Goal: Find specific page/section: Find specific page/section

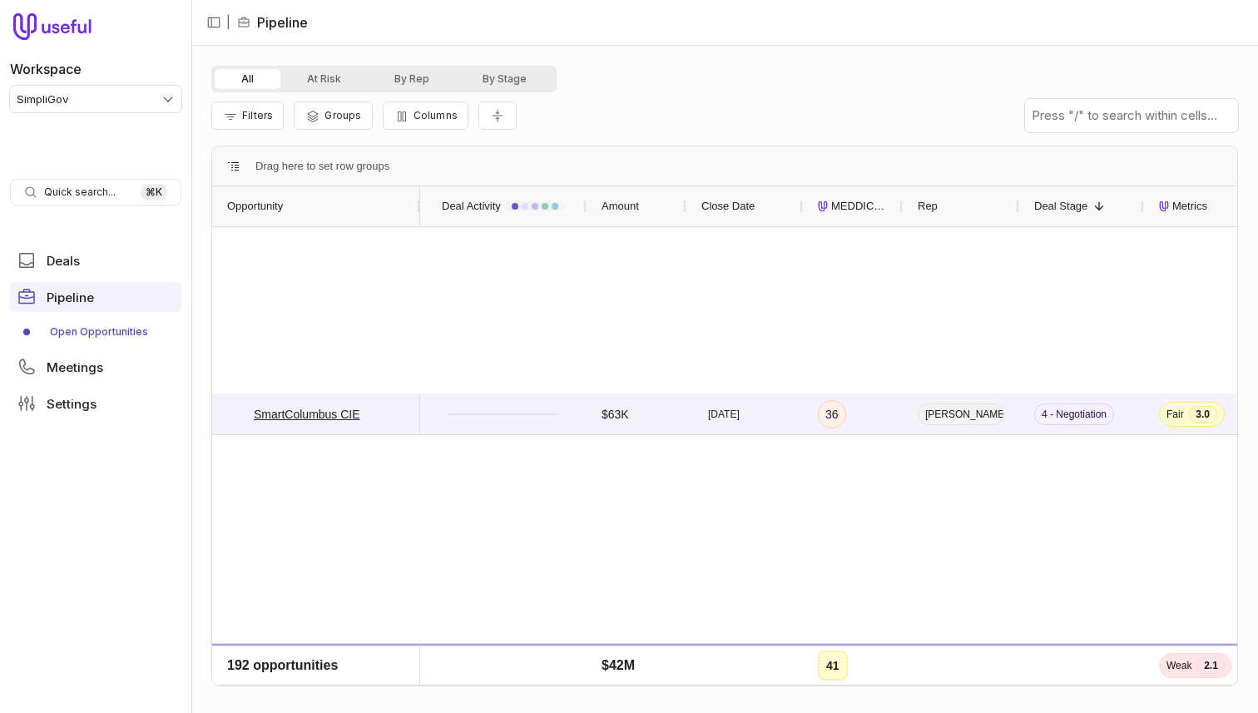
scroll to position [4080, 0]
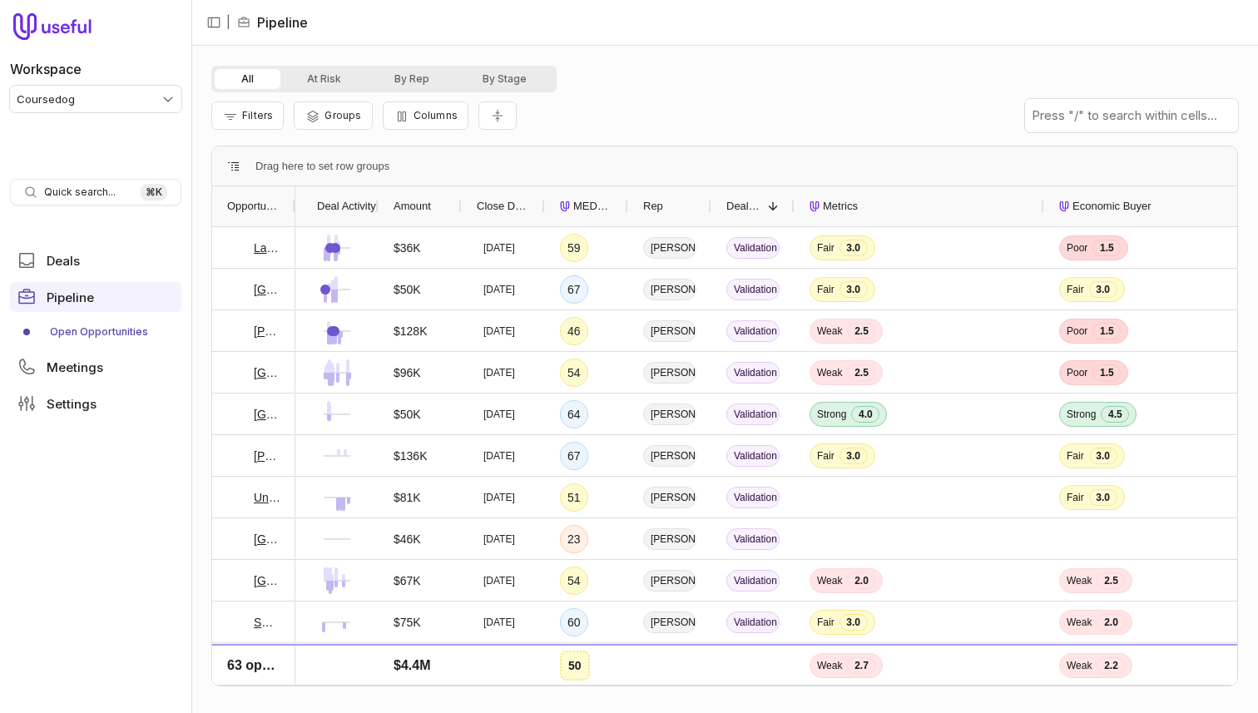
click at [293, 205] on div at bounding box center [294, 206] width 7 height 40
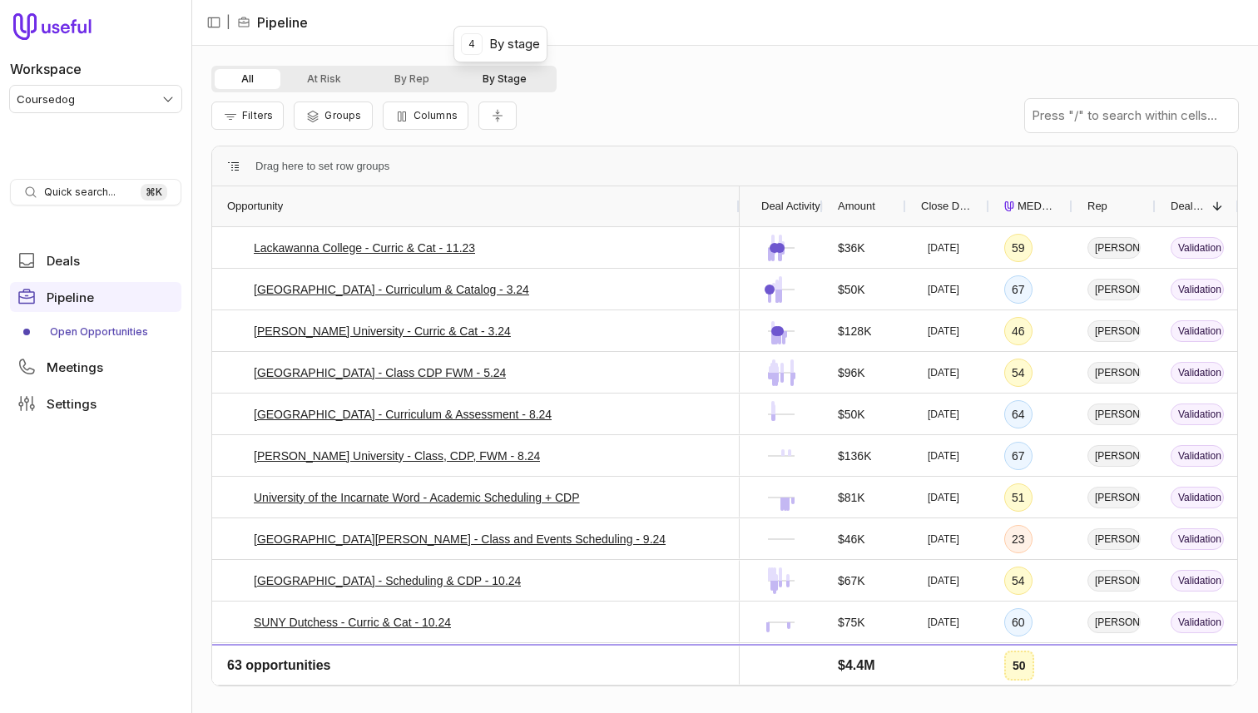
click at [519, 77] on button "By Stage" at bounding box center [504, 79] width 97 height 20
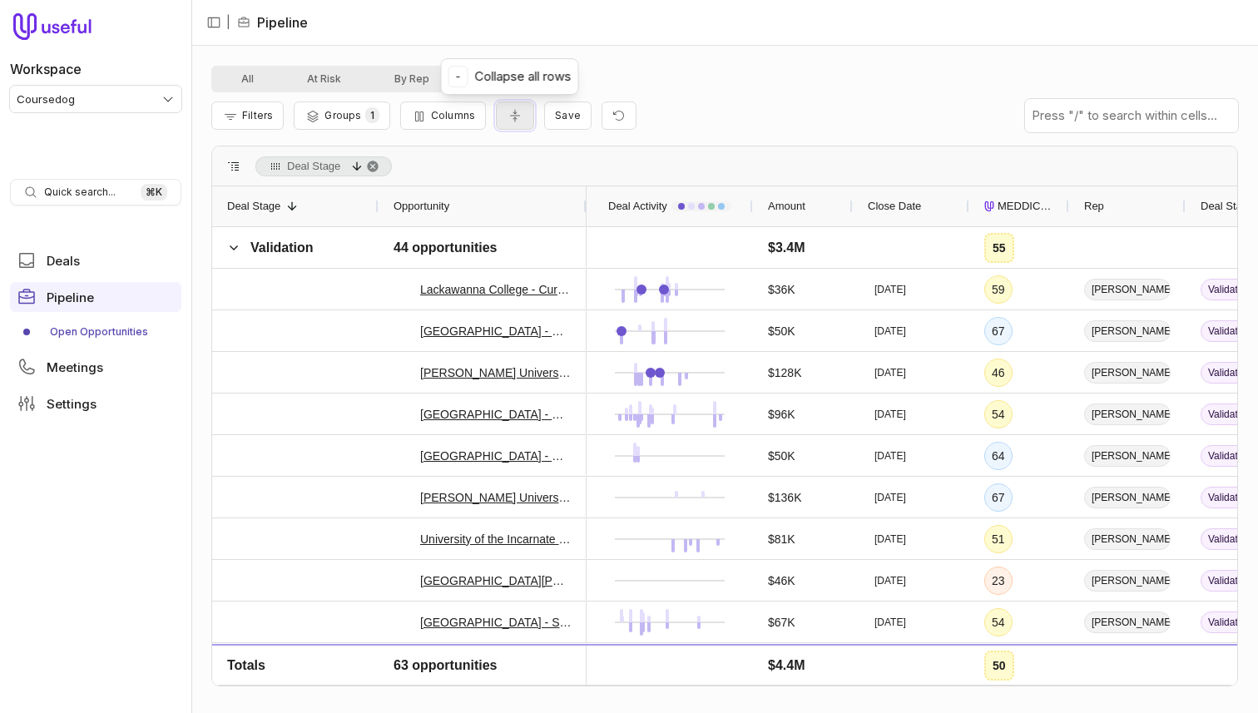
click at [508, 116] on icon "Collapse all rows" at bounding box center [515, 115] width 17 height 13
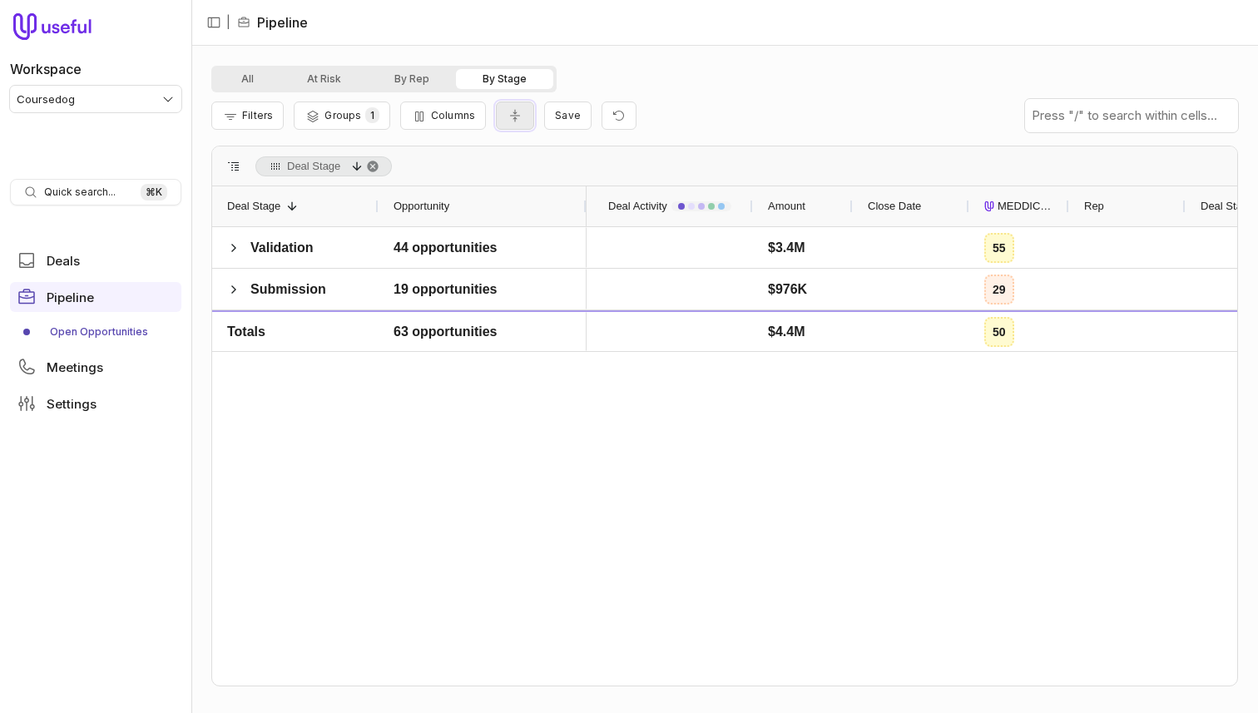
click at [508, 116] on icon "Collapse all rows" at bounding box center [515, 115] width 17 height 13
click at [221, 235] on div "Validation" at bounding box center [295, 247] width 166 height 41
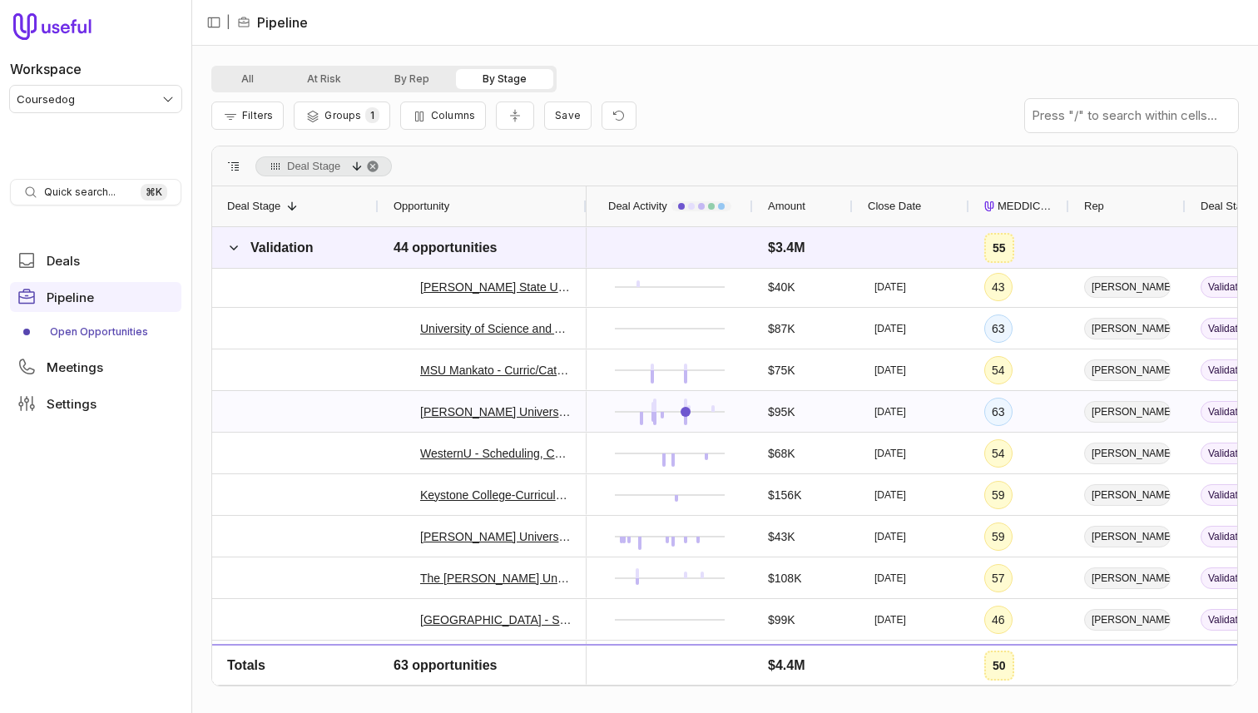
scroll to position [645, 0]
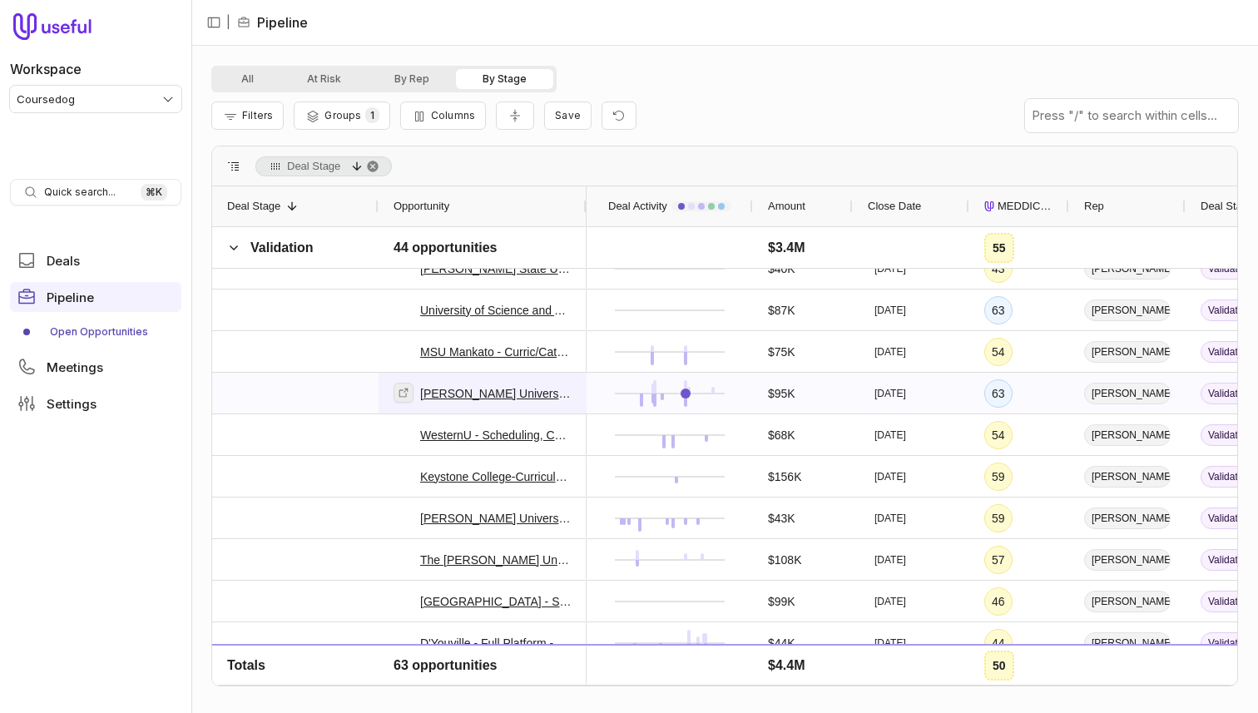
click at [402, 392] on icon at bounding box center [404, 393] width 12 height 12
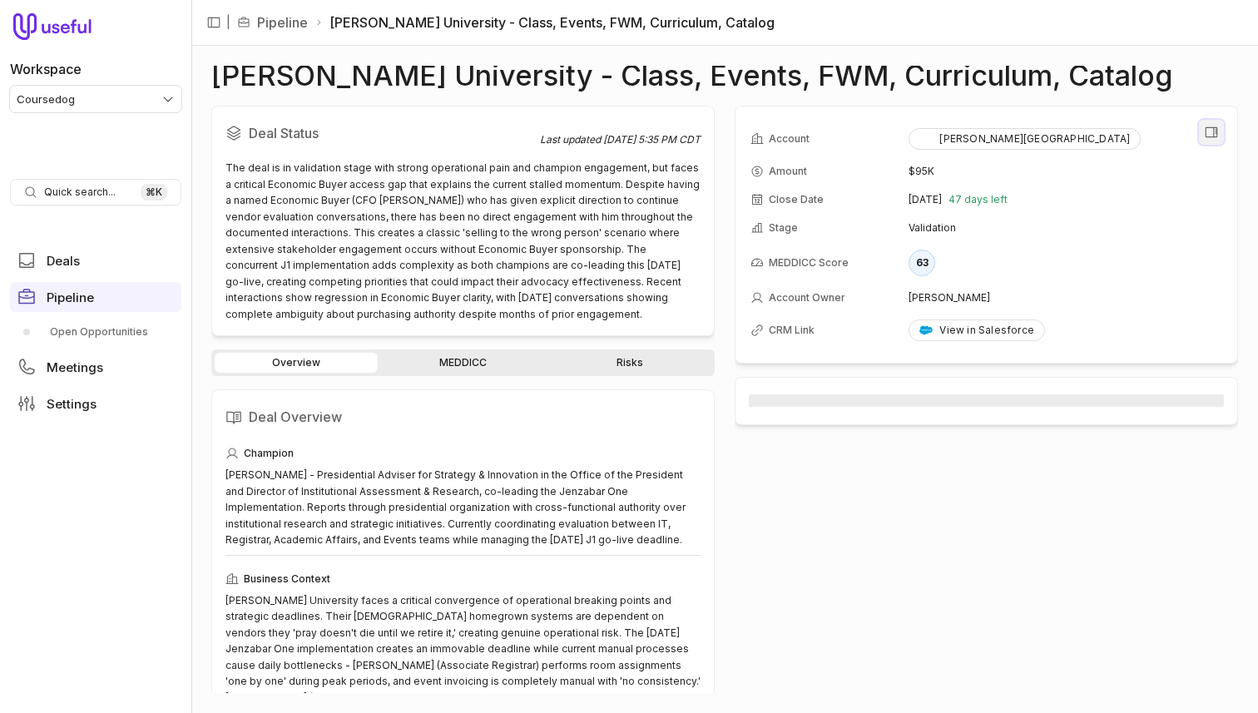
click at [1204, 131] on icon "View all fields" at bounding box center [1211, 132] width 15 height 15
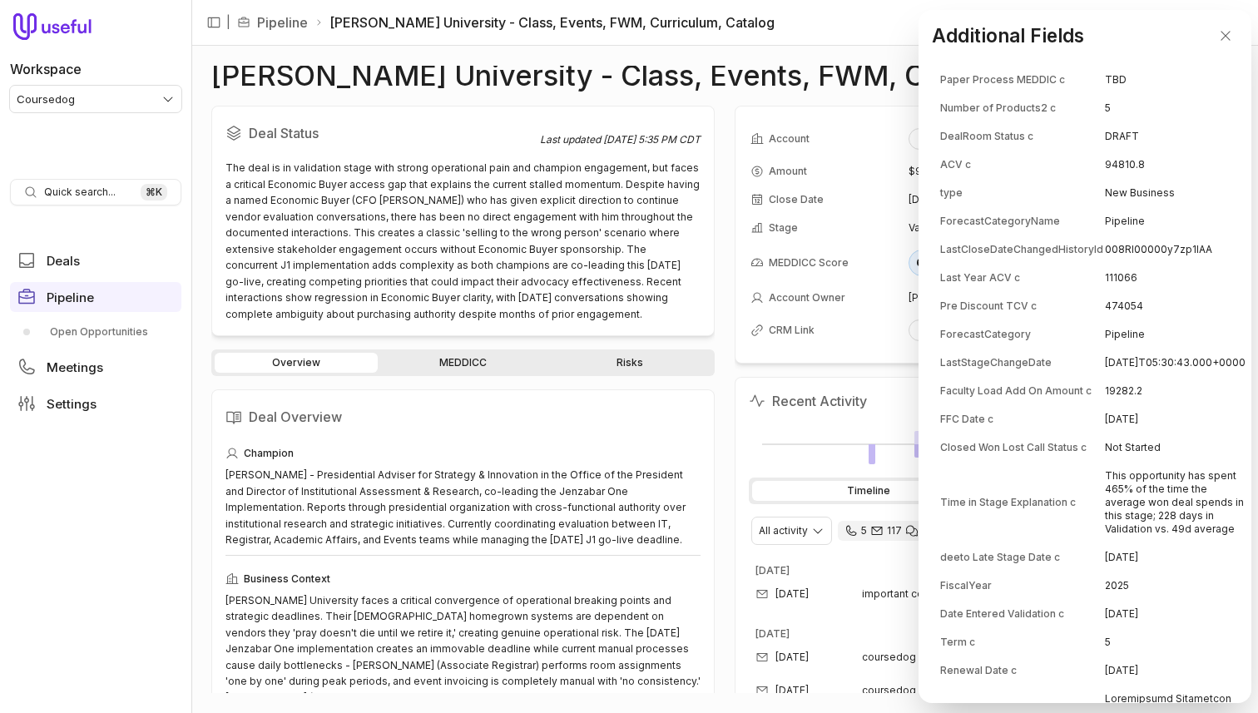
scroll to position [4367, 0]
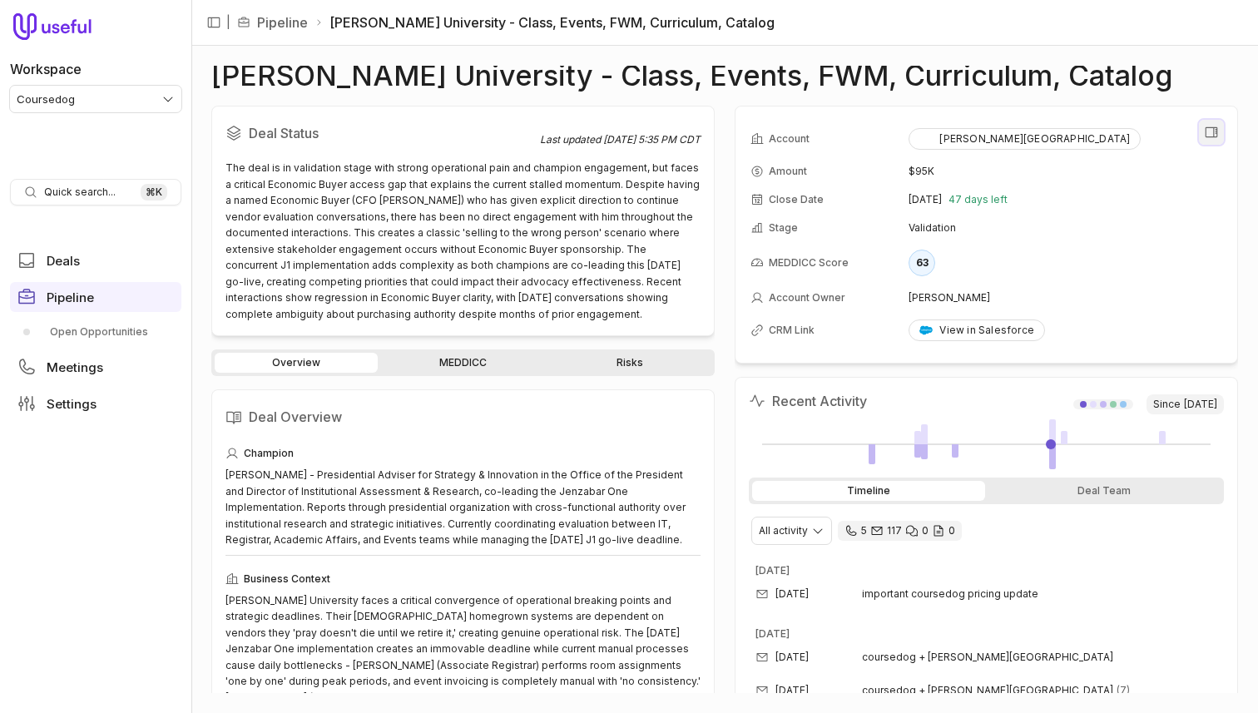
click at [1213, 132] on icon "View all fields" at bounding box center [1211, 132] width 15 height 15
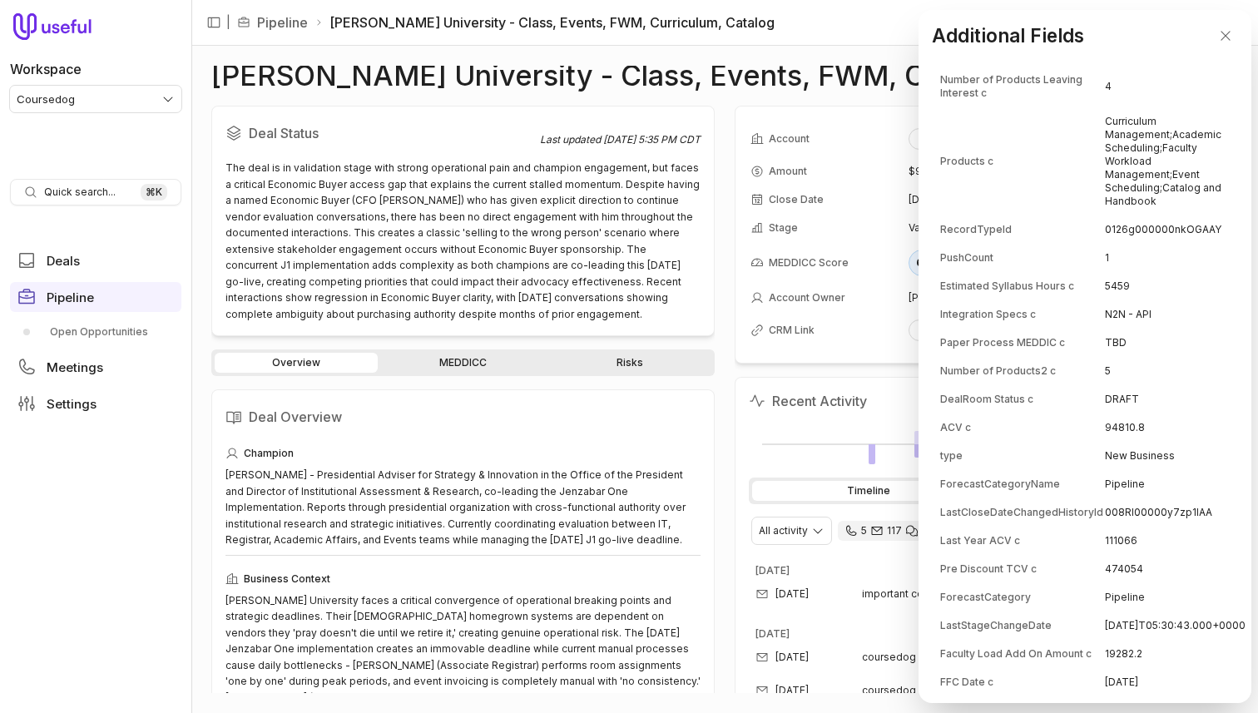
click at [1164, 106] on td "4" at bounding box center [1175, 87] width 141 height 40
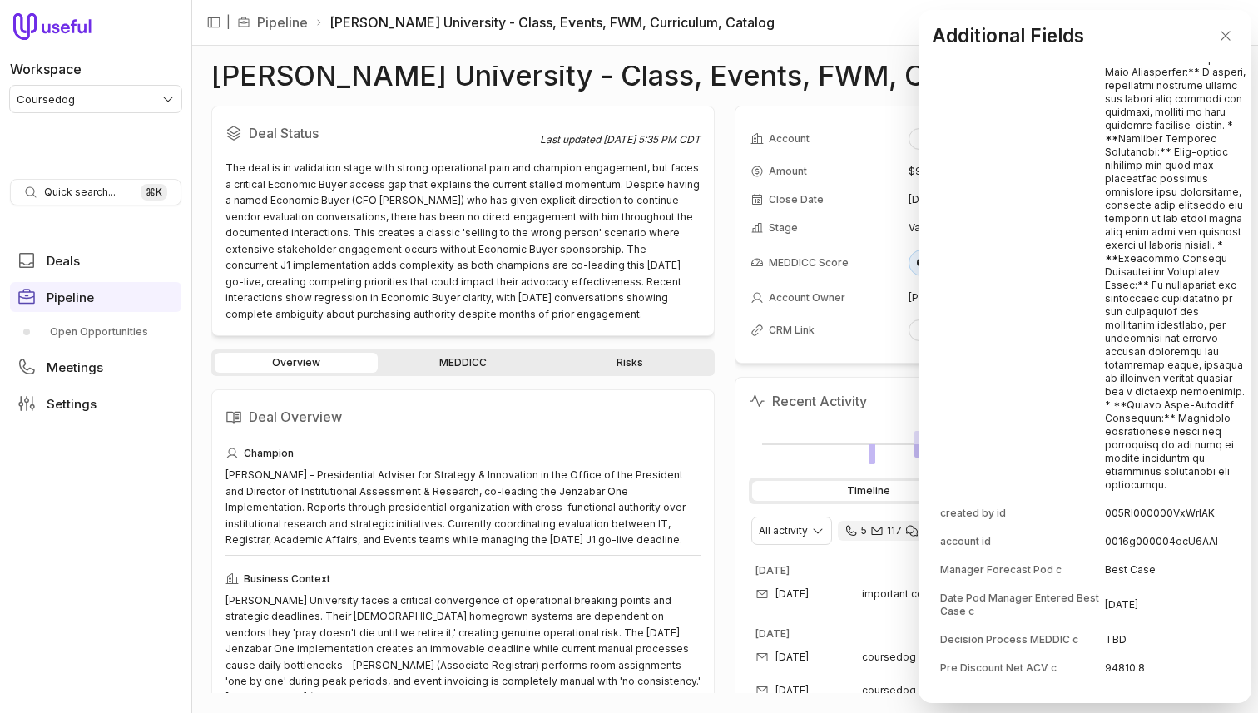
scroll to position [1001, 0]
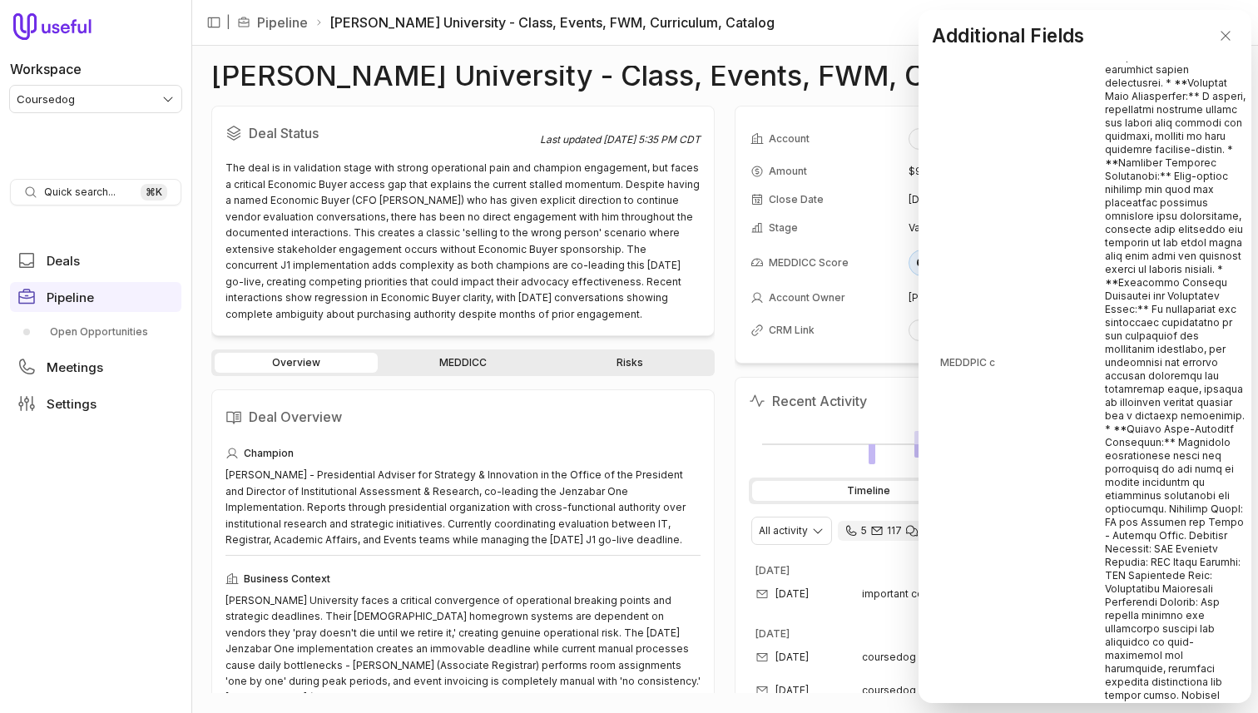
click at [967, 369] on span "MEDDPIC c" at bounding box center [967, 362] width 55 height 13
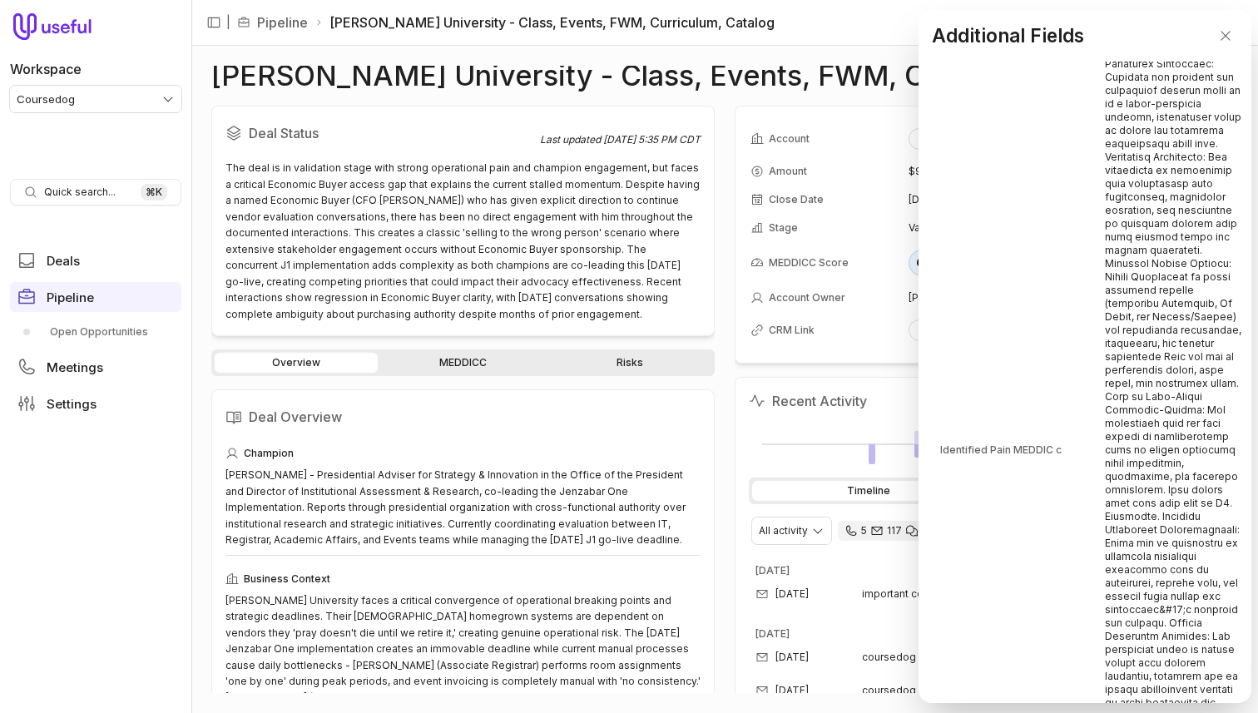
scroll to position [5034, 0]
